Goal: Task Accomplishment & Management: Complete application form

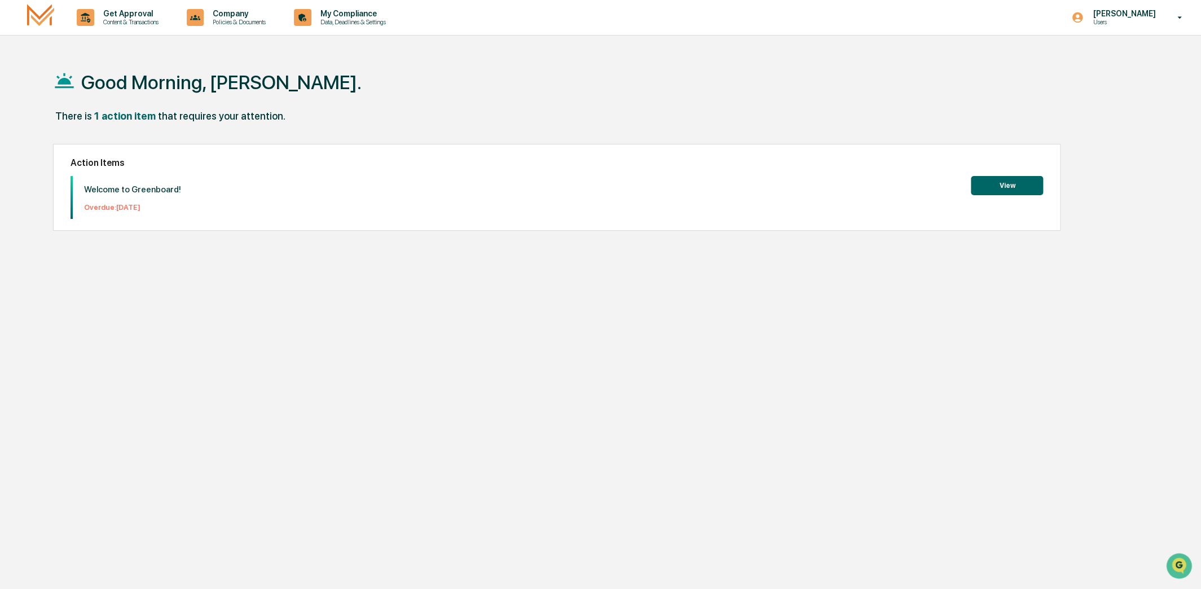
click at [1003, 188] on button "View" at bounding box center [1007, 185] width 72 height 19
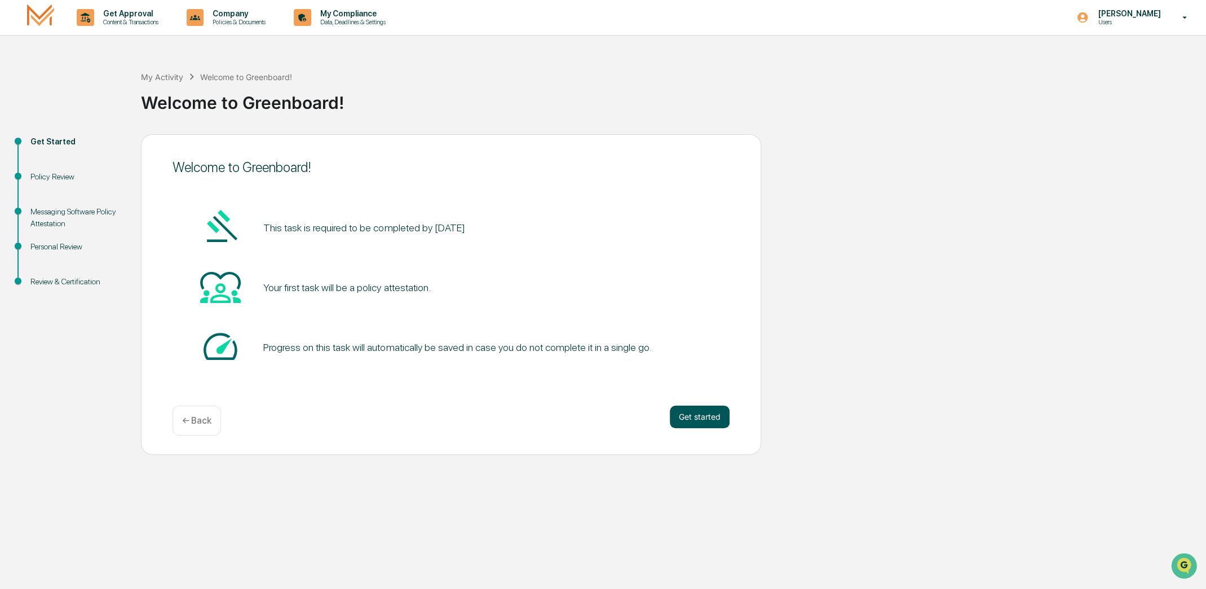
click at [704, 417] on button "Get started" at bounding box center [700, 416] width 60 height 23
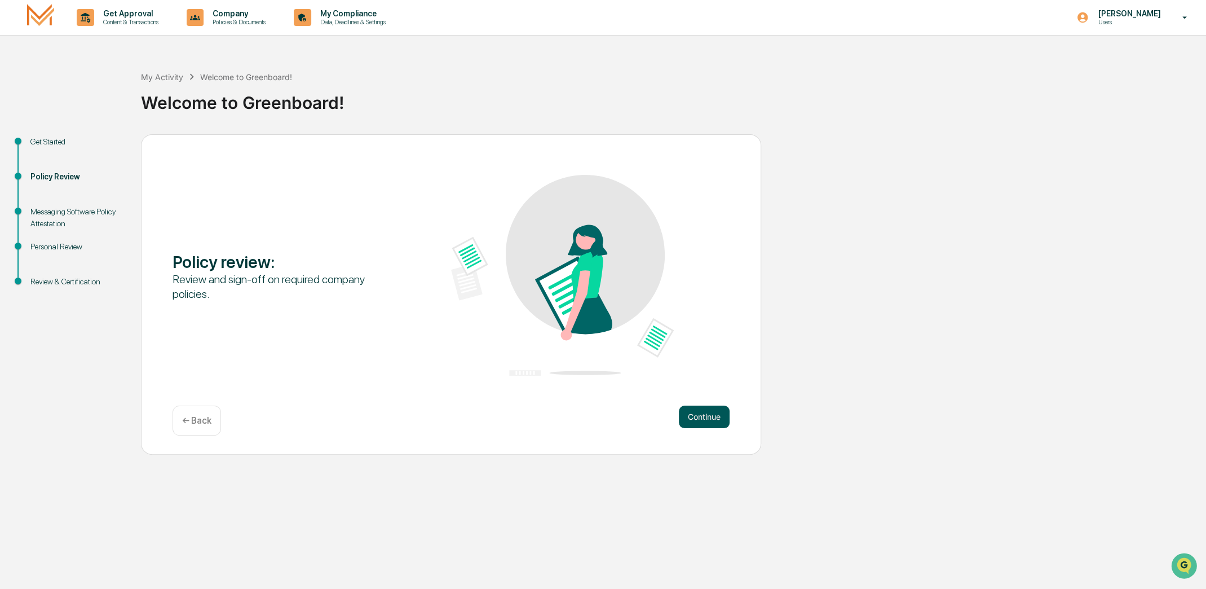
click at [700, 421] on button "Continue" at bounding box center [704, 416] width 51 height 23
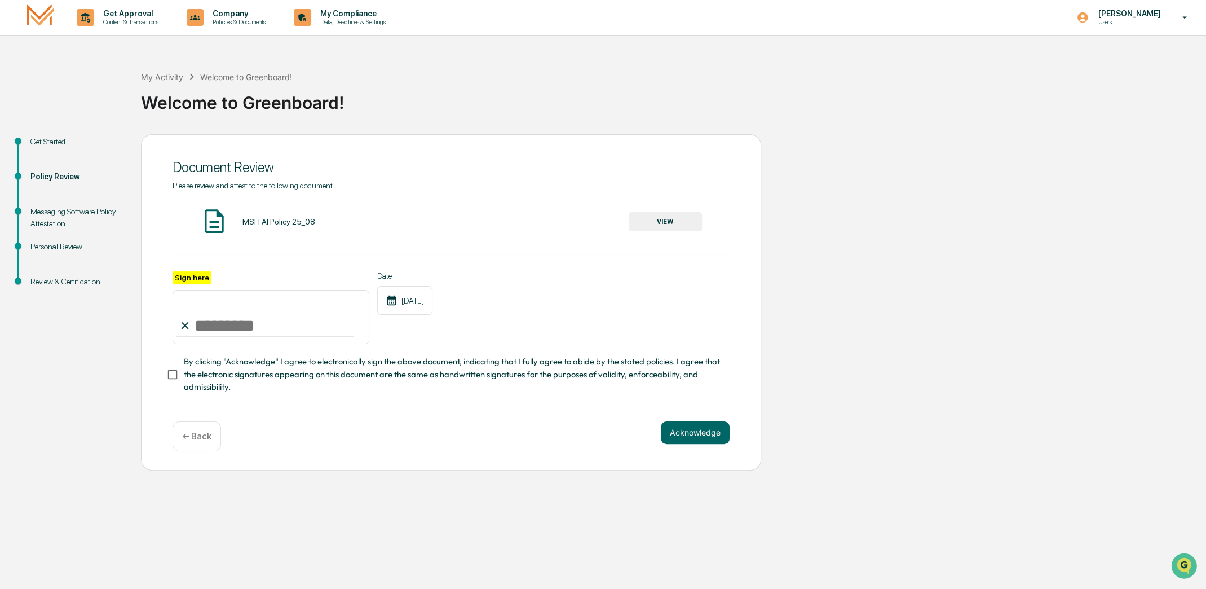
click at [193, 323] on input "Sign here" at bounding box center [271, 317] width 197 height 54
click at [232, 330] on input "*******" at bounding box center [271, 317] width 197 height 54
type input "**********"
click at [694, 440] on button "Acknowledge" at bounding box center [695, 432] width 69 height 23
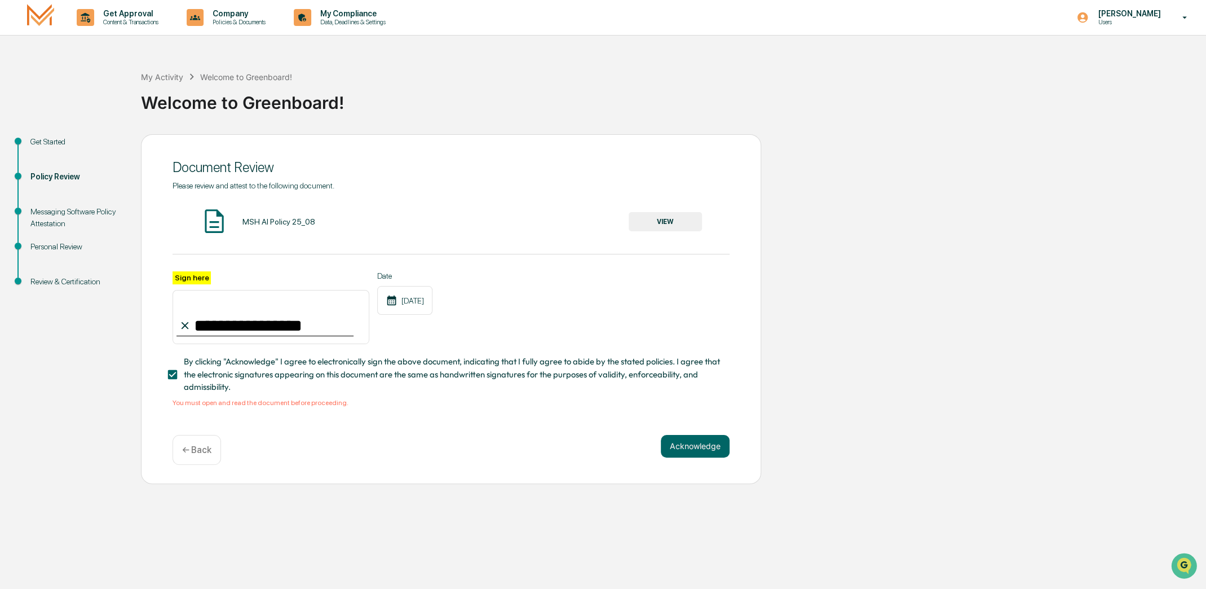
click at [661, 227] on button "VIEW" at bounding box center [665, 221] width 73 height 19
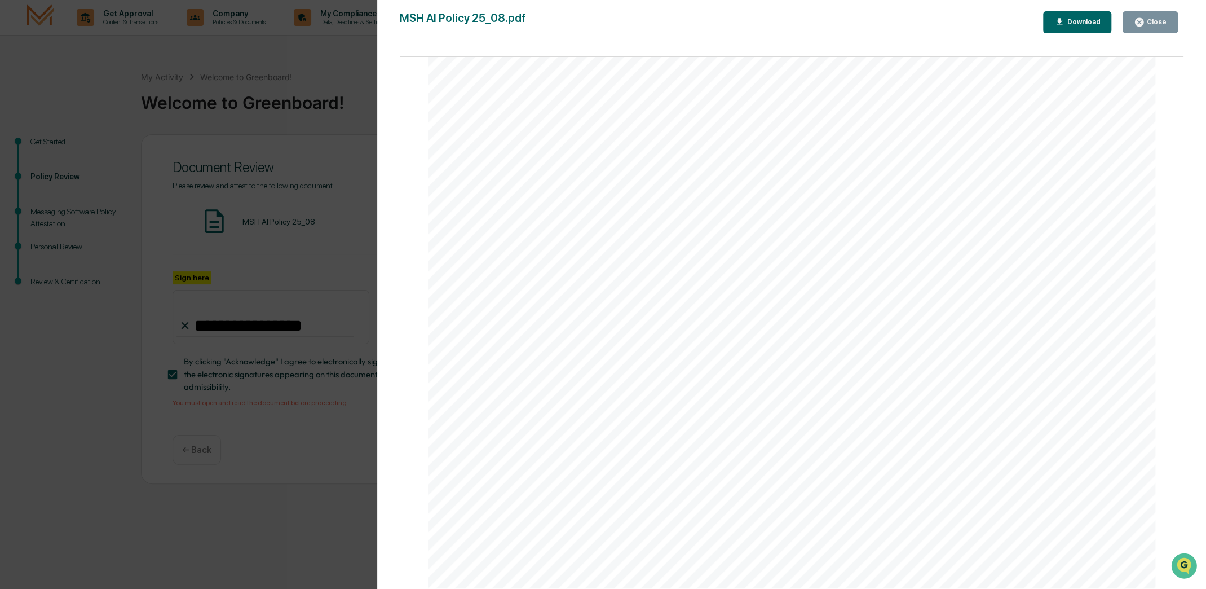
scroll to position [2393, 0]
click at [528, 448] on div "AI Policy Generative Artificial Intelligence [PERSON_NAME] & Co., Member FINRA/…" at bounding box center [791, 118] width 727 height 942
click at [523, 448] on div "AI Policy Generative Artificial Intelligence [PERSON_NAME] & Co., Member FINRA/…" at bounding box center [791, 118] width 727 height 942
click at [522, 448] on div "AI Policy Generative Artificial Intelligence [PERSON_NAME] & Co., Member FINRA/…" at bounding box center [791, 118] width 727 height 942
click at [520, 448] on div "AI Policy Generative Artificial Intelligence [PERSON_NAME] & Co., Member FINRA/…" at bounding box center [791, 118] width 727 height 942
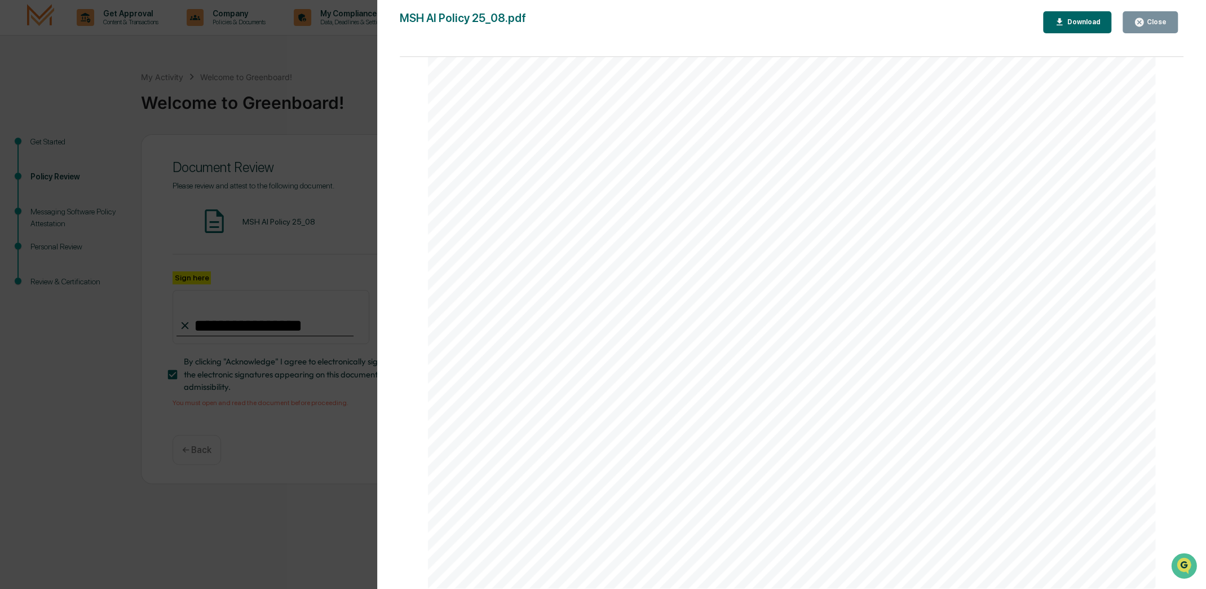
click at [1071, 23] on div "Download" at bounding box center [1083, 22] width 36 height 8
